Goal: Go to known website: Access a specific website the user already knows

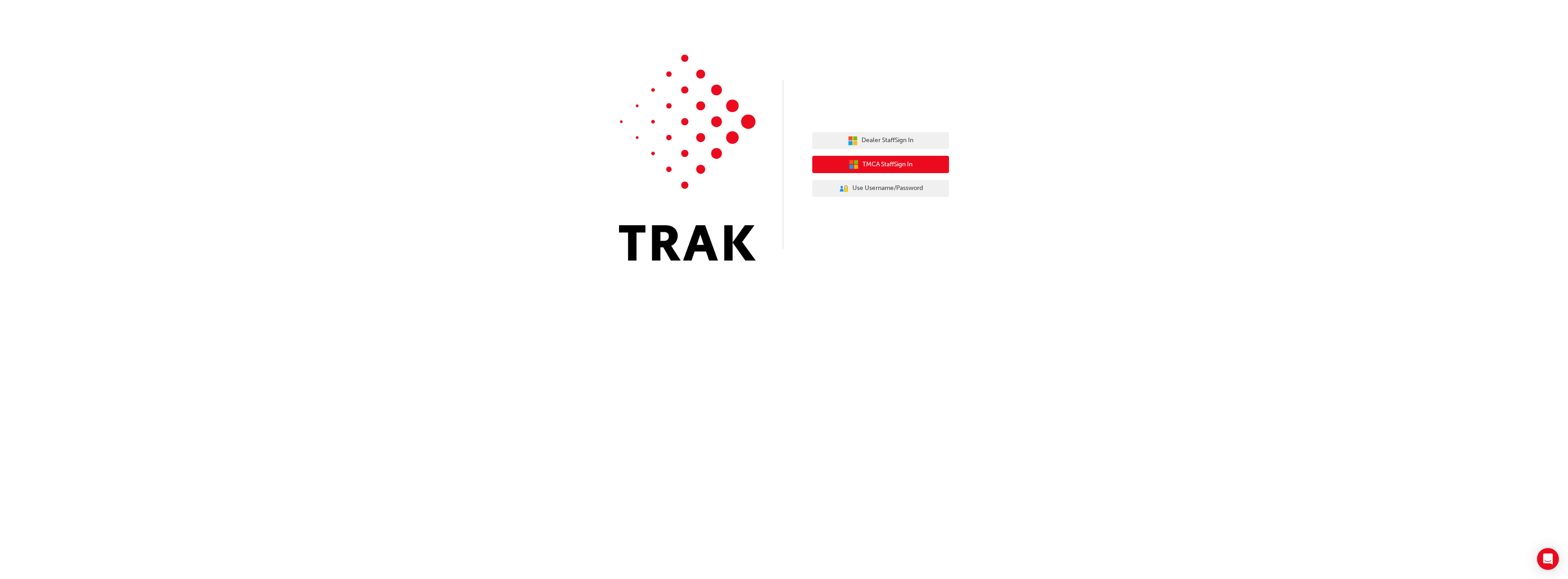
click at [902, 166] on span "TMCA Staff Sign In" at bounding box center [887, 164] width 50 height 10
click at [867, 137] on span "Dealer Staff Sign In" at bounding box center [887, 140] width 52 height 10
